Goal: Find specific page/section: Find specific page/section

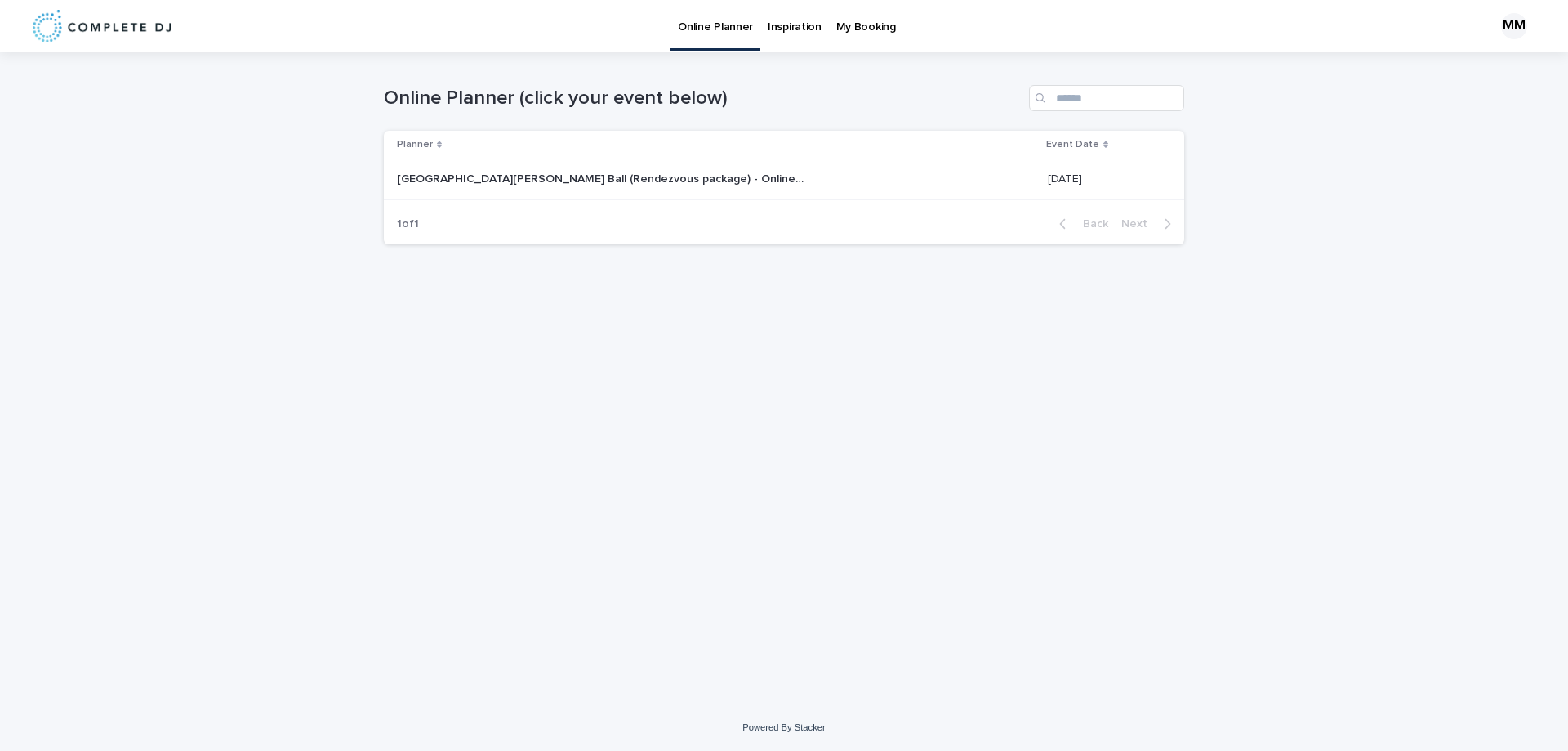
click at [475, 179] on p "[GEOGRAPHIC_DATA][PERSON_NAME] Ball (Rendezvous package) - Online Planner" at bounding box center [603, 178] width 412 height 17
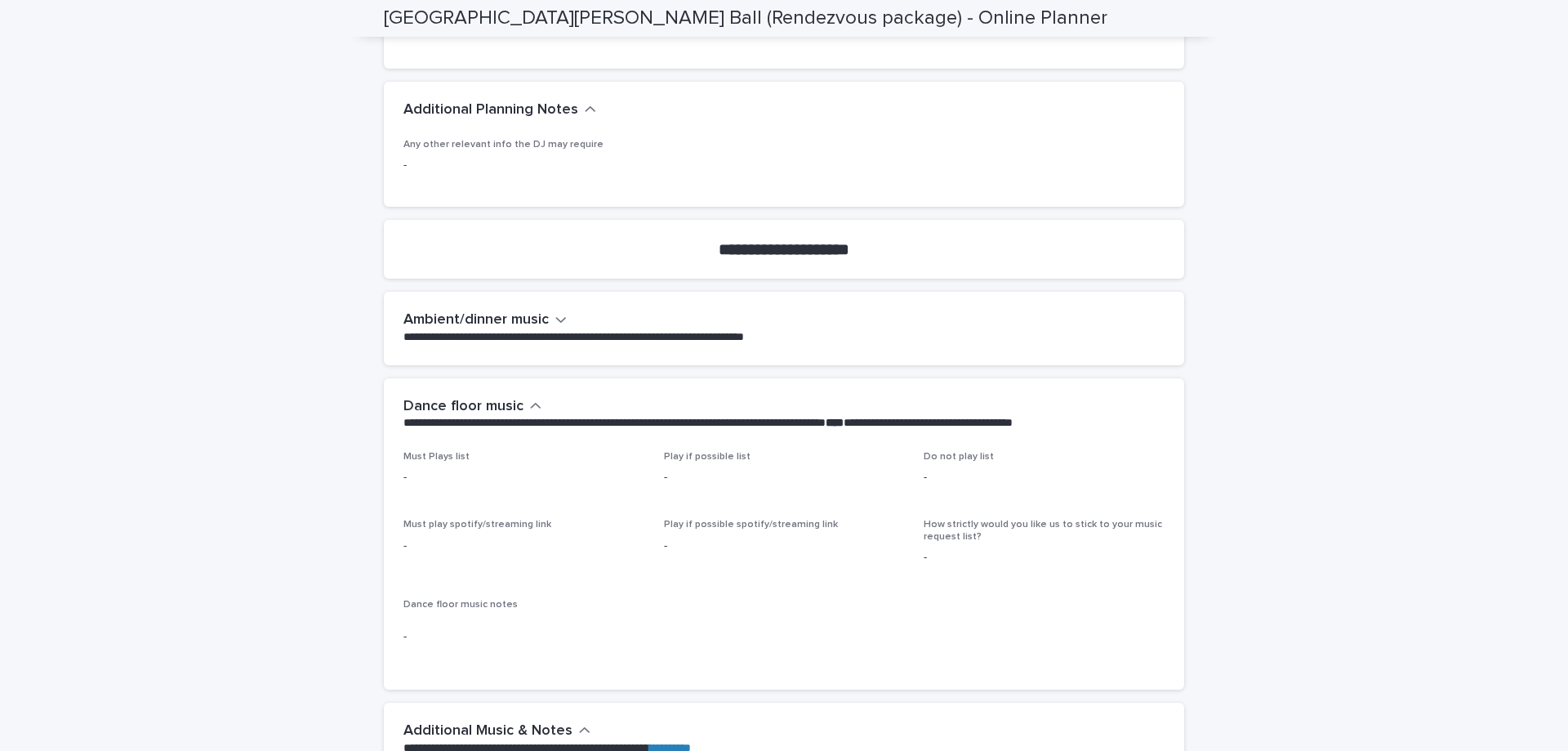
scroll to position [735, 0]
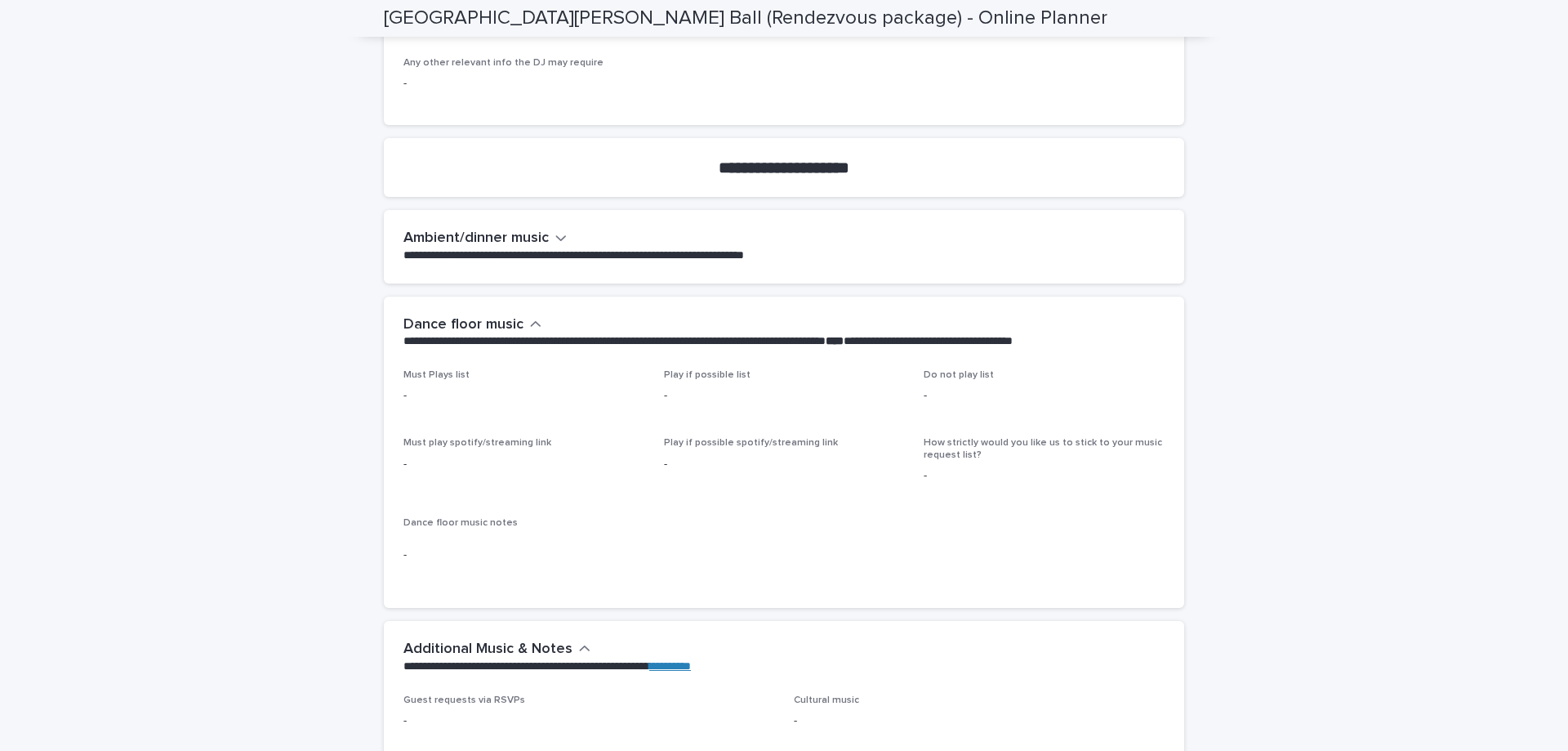
click at [408, 375] on span "Must Plays list" at bounding box center [437, 375] width 66 height 9
click at [405, 400] on p "-" at bounding box center [524, 396] width 241 height 17
click at [666, 394] on p "-" at bounding box center [785, 396] width 241 height 17
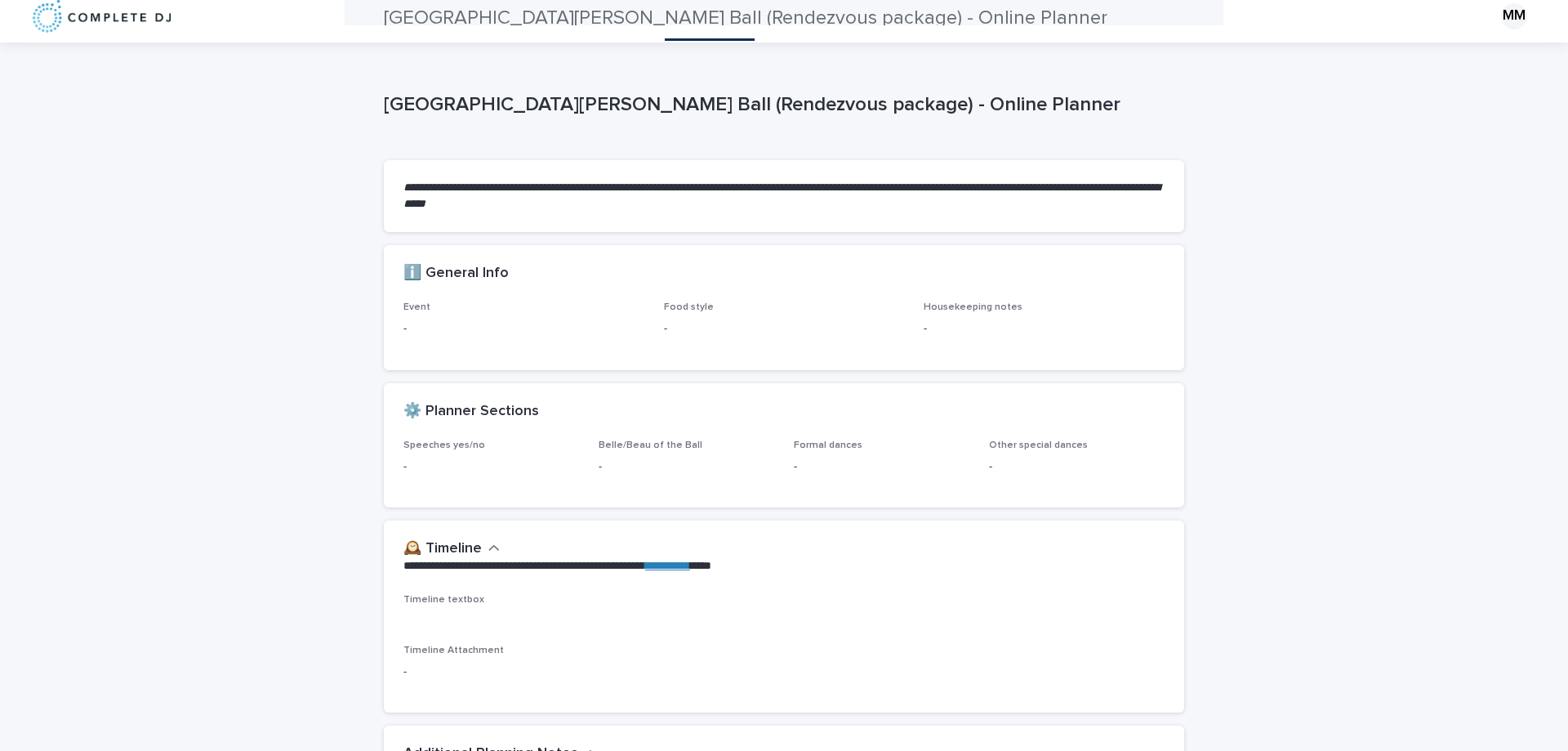
scroll to position [0, 0]
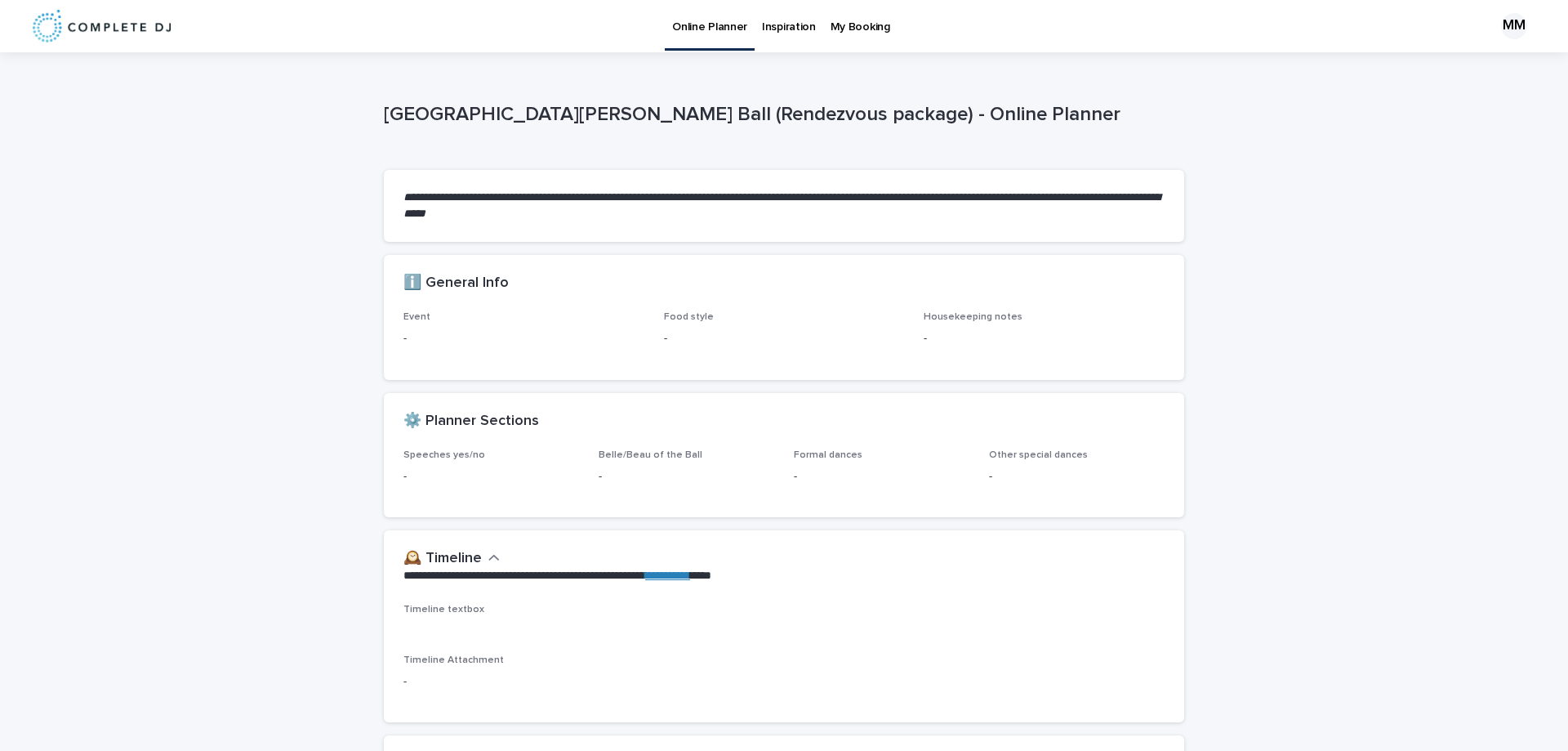
click at [644, 197] on em "**********" at bounding box center [781, 204] width 756 height 28
click at [440, 309] on div "ℹ️ General Info" at bounding box center [783, 283] width 800 height 57
click at [403, 342] on p "-" at bounding box center [524, 339] width 241 height 17
click at [394, 340] on div "Event - Food style - Housekeeping notes -" at bounding box center [783, 345] width 800 height 67
click at [403, 339] on p "-" at bounding box center [524, 339] width 241 height 17
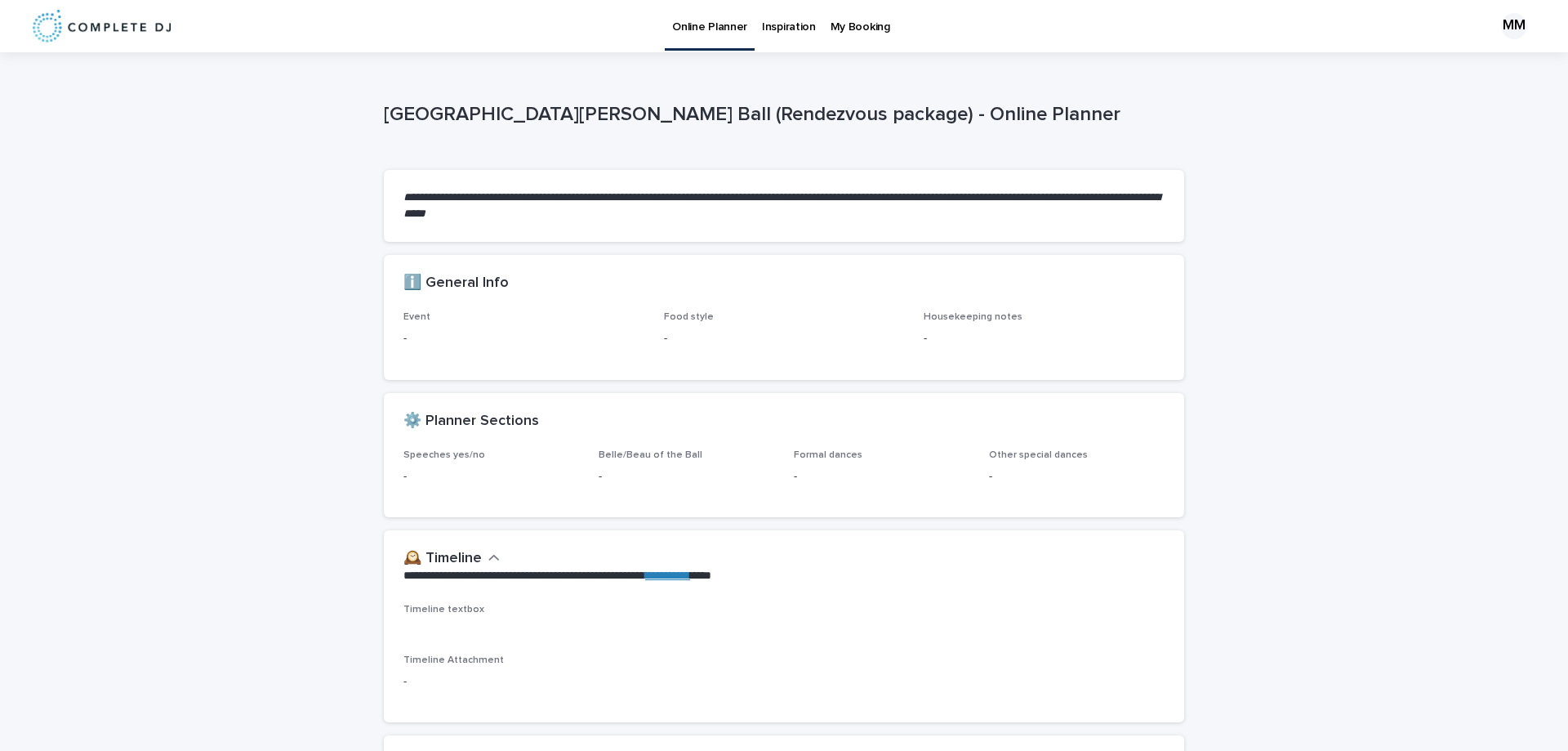
click at [428, 338] on p "-" at bounding box center [524, 339] width 241 height 17
